Goal: Navigation & Orientation: Find specific page/section

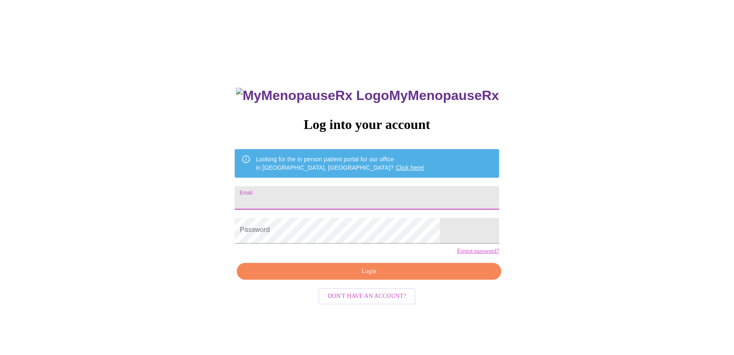
click at [286, 200] on input "Email" at bounding box center [367, 198] width 264 height 24
type input "[EMAIL_ADDRESS][DOMAIN_NAME]"
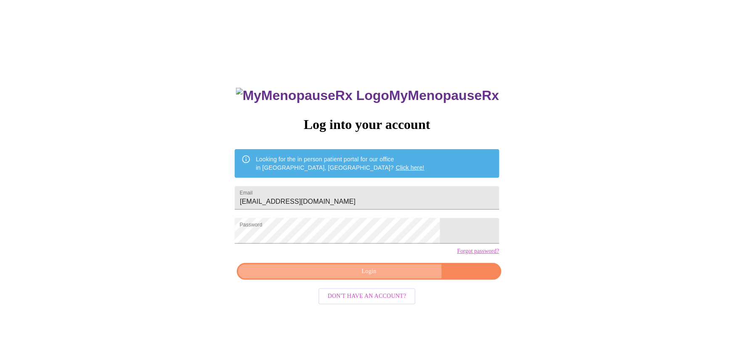
click at [321, 277] on span "Login" at bounding box center [368, 272] width 245 height 11
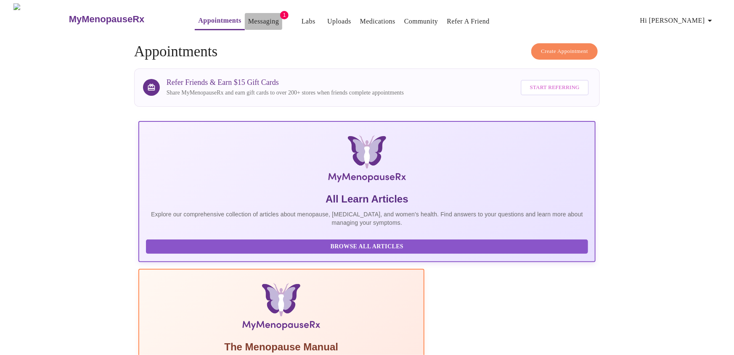
click at [248, 16] on link "Messaging" at bounding box center [263, 22] width 31 height 12
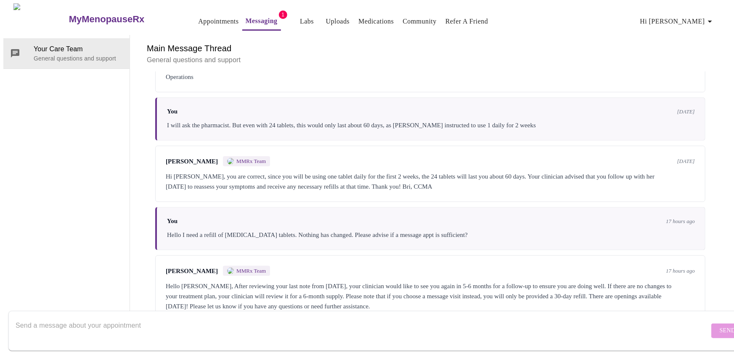
scroll to position [537, 0]
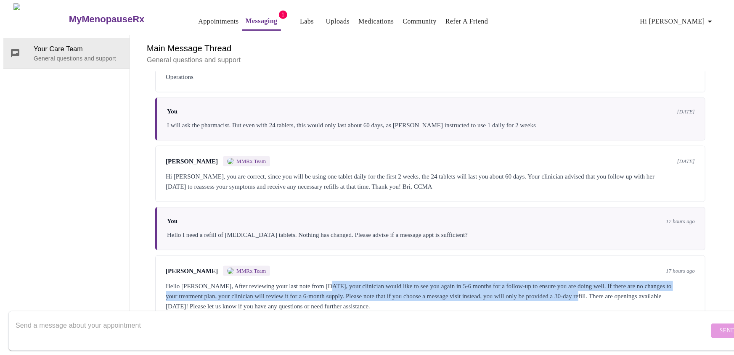
drag, startPoint x: 324, startPoint y: 256, endPoint x: 620, endPoint y: 265, distance: 295.4
click at [620, 281] on div "Hello [PERSON_NAME], After reviewing your last note from [DATE], your clinician…" at bounding box center [430, 296] width 529 height 30
copy div "your clinician would like to see you again in 5-6 months for a follow-up to ens…"
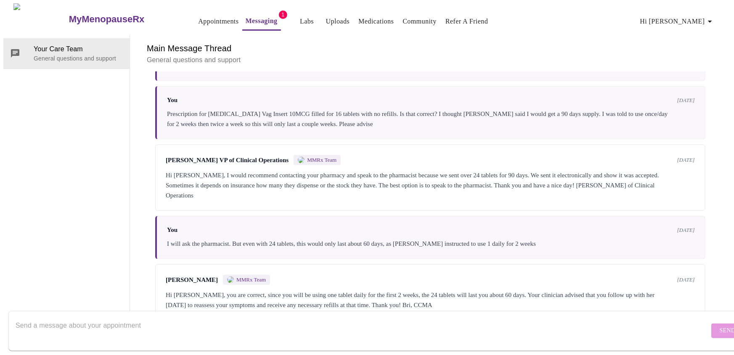
scroll to position [0, 0]
click at [198, 16] on link "Appointments" at bounding box center [218, 22] width 40 height 12
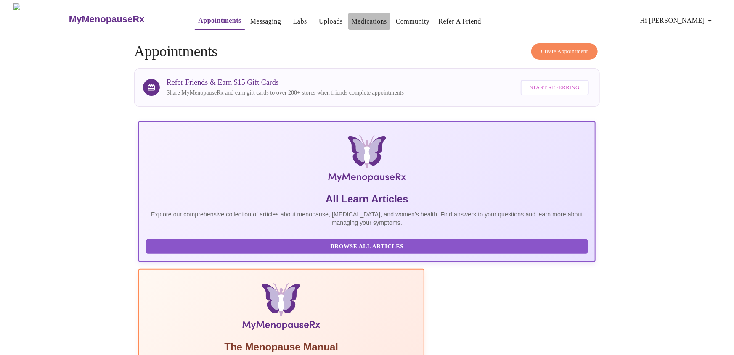
click at [355, 20] on link "Medications" at bounding box center [369, 22] width 35 height 12
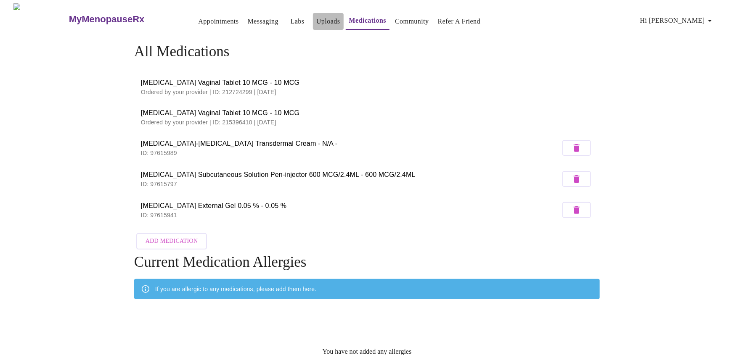
click at [316, 18] on link "Uploads" at bounding box center [328, 22] width 24 height 12
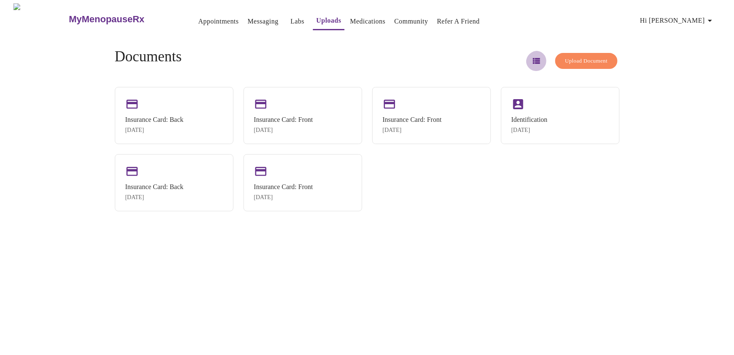
click at [533, 61] on icon "button" at bounding box center [536, 61] width 7 height 6
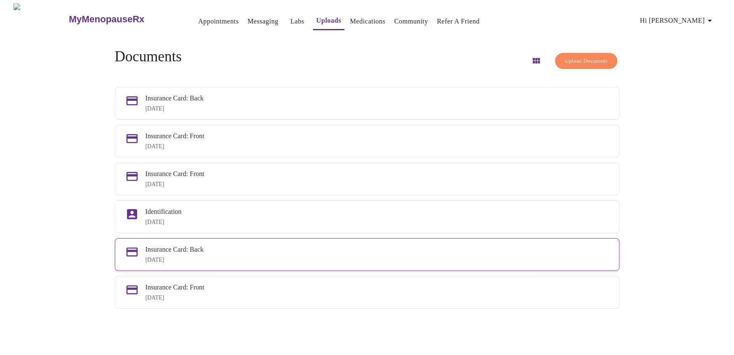
click at [139, 259] on icon at bounding box center [131, 252] width 13 height 13
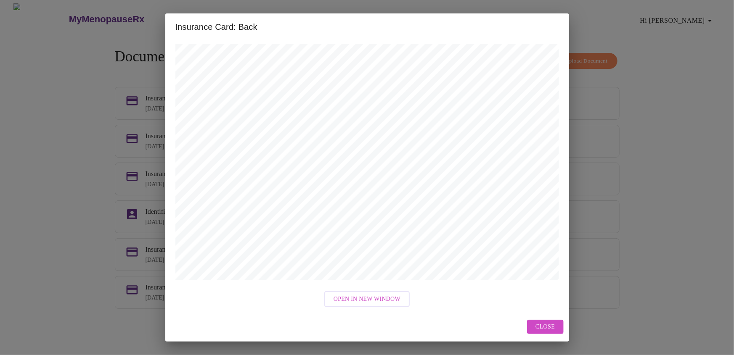
scroll to position [11, 0]
click at [546, 326] on span "Close" at bounding box center [544, 327] width 19 height 11
